Goal: Task Accomplishment & Management: Manage account settings

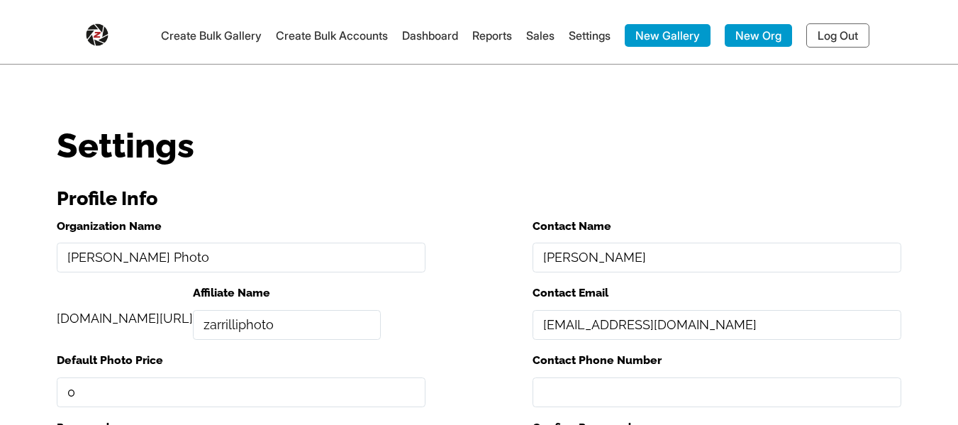
click at [414, 29] on link "Dashboard" at bounding box center [430, 35] width 56 height 14
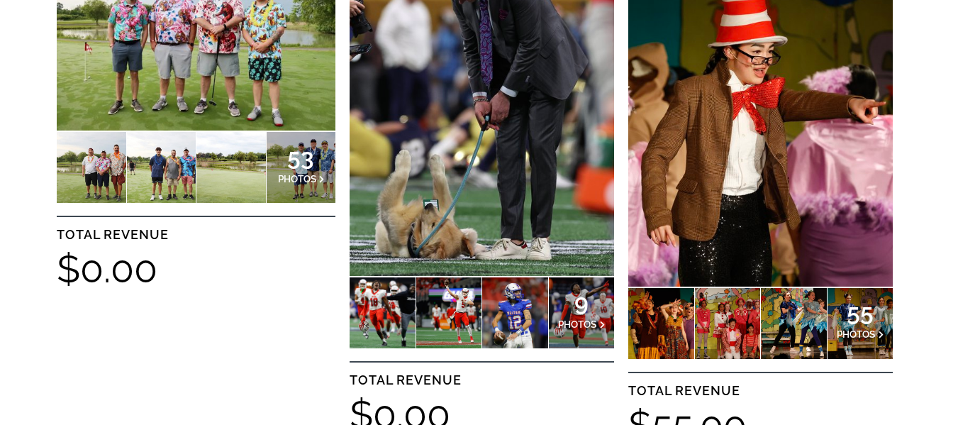
scroll to position [575, 0]
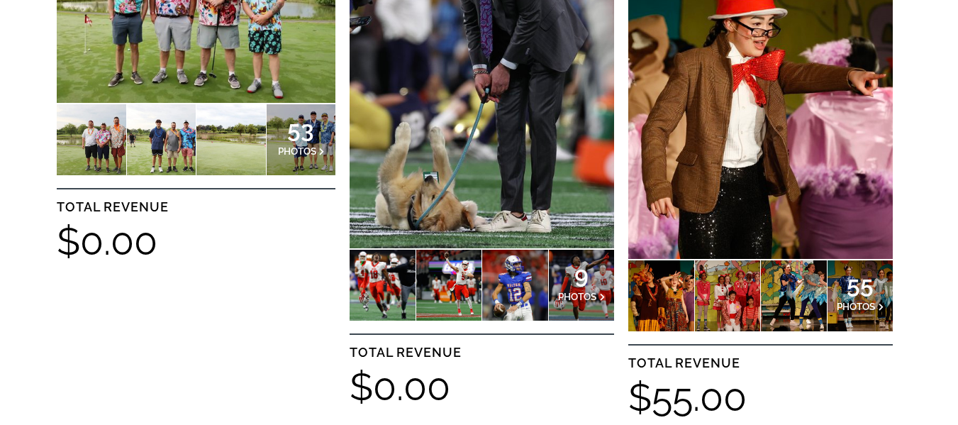
click at [556, 280] on div "9 PHOTOS" at bounding box center [582, 285] width 66 height 71
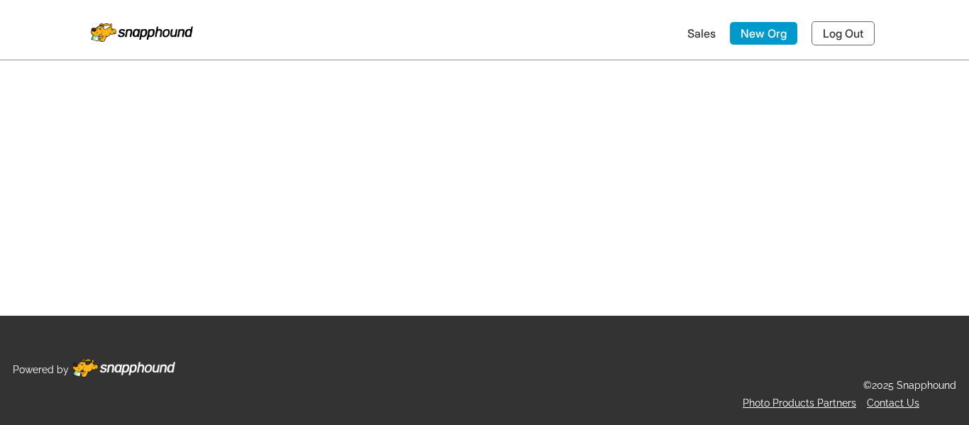
select select "onlyShowInGallery"
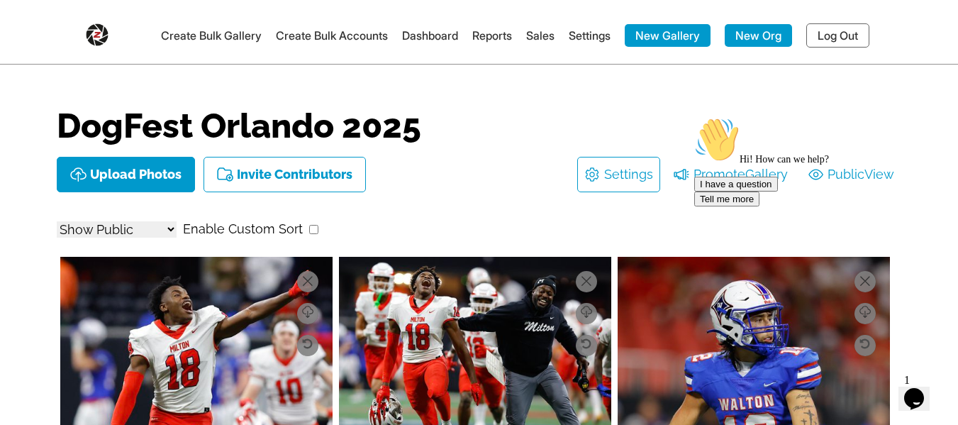
click at [624, 167] on link "Settings" at bounding box center [628, 174] width 49 height 23
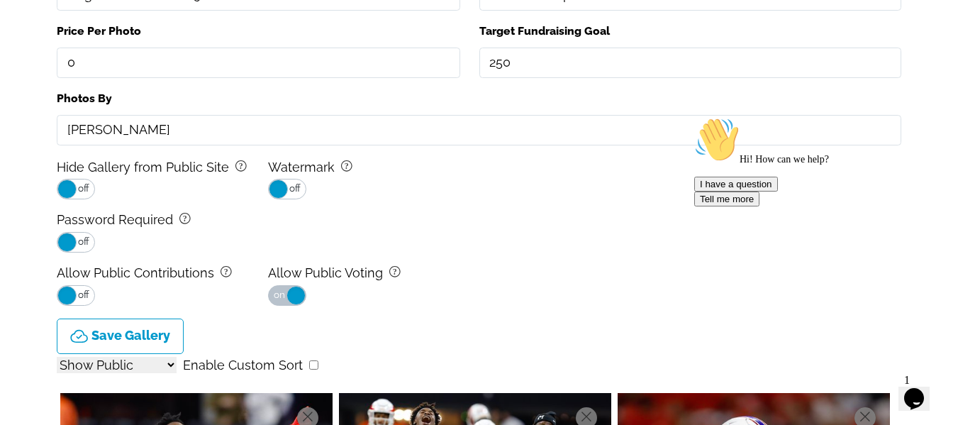
scroll to position [284, 0]
